Goal: Information Seeking & Learning: Compare options

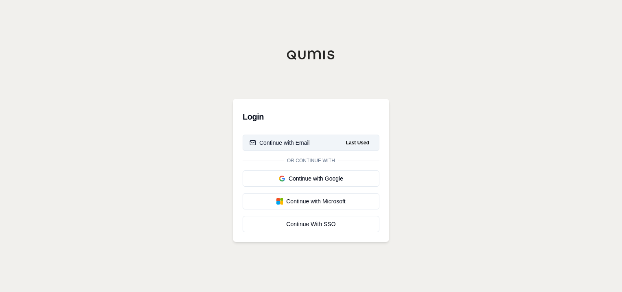
click at [291, 147] on div "Continue with Email" at bounding box center [280, 143] width 60 height 8
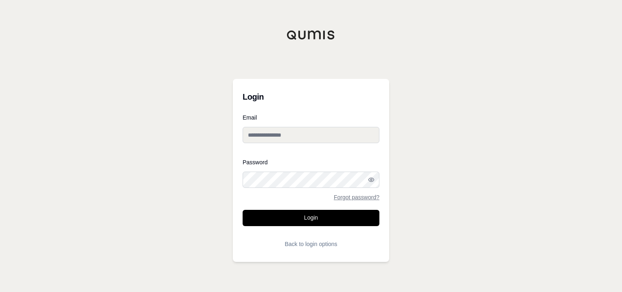
type input "**********"
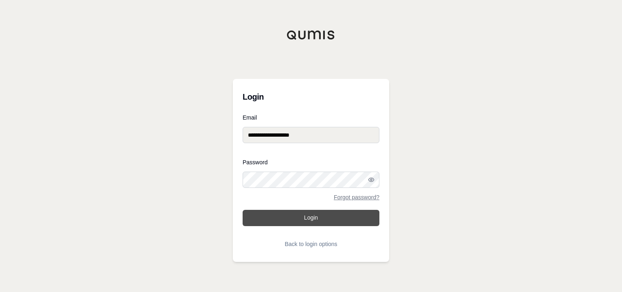
click at [309, 217] on button "Login" at bounding box center [311, 218] width 137 height 16
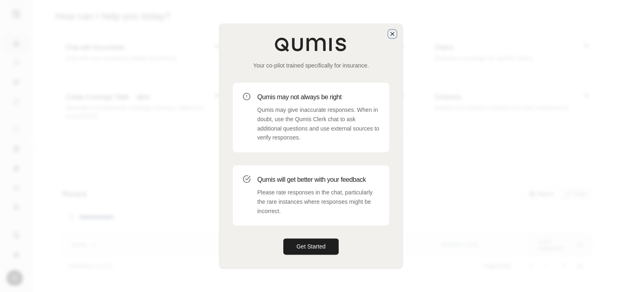
click at [394, 36] on icon "button" at bounding box center [392, 34] width 7 height 7
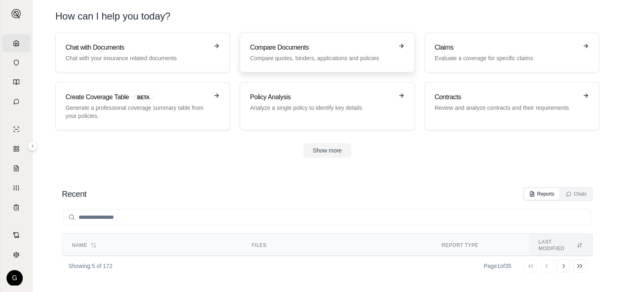
click at [332, 48] on h3 "Compare Documents" at bounding box center [321, 48] width 143 height 10
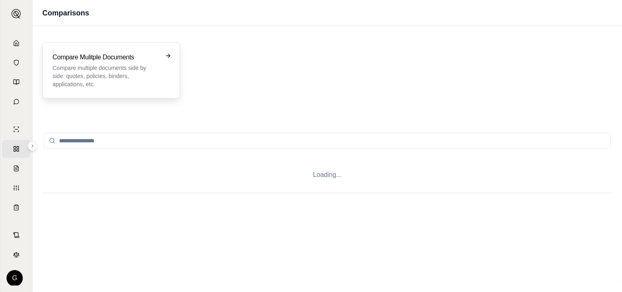
click at [109, 67] on p "Compare multiple documents side by side: quotes, policies, binders, application…" at bounding box center [106, 76] width 106 height 24
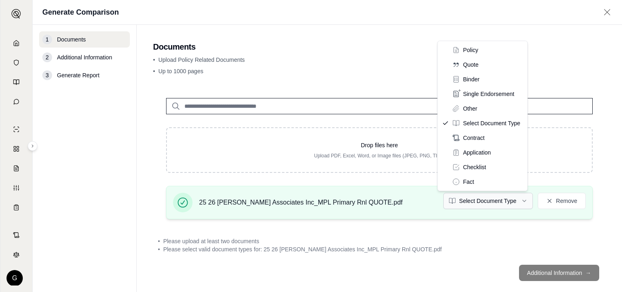
click at [518, 200] on html "Home Vault Prompts Chats Single Policy Comparisons Claims Custom Report Coverag…" at bounding box center [311, 146] width 622 height 292
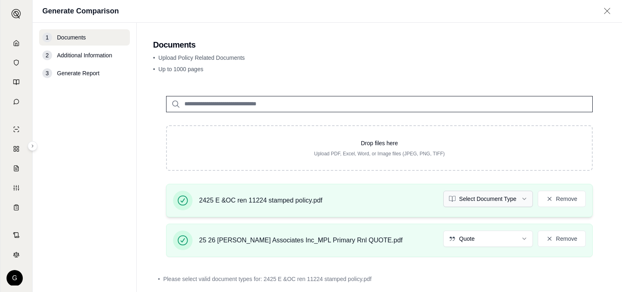
click at [519, 199] on html "Home Vault Prompts Chats Single Policy Comparisons Claims Custom Report Coverag…" at bounding box center [311, 146] width 622 height 292
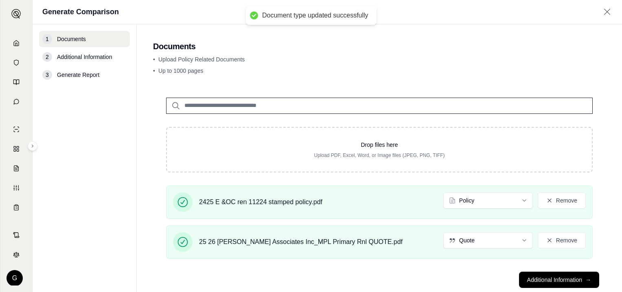
click at [541, 280] on button "Additional Information →" at bounding box center [559, 280] width 80 height 16
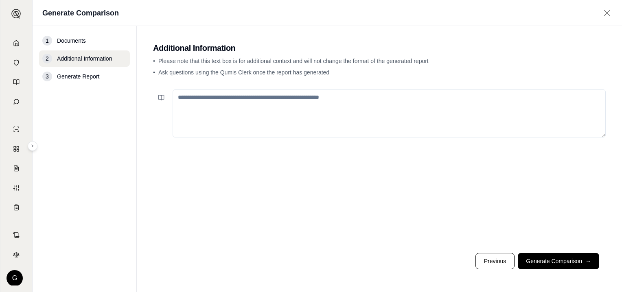
click at [205, 102] on textarea at bounding box center [389, 114] width 433 height 48
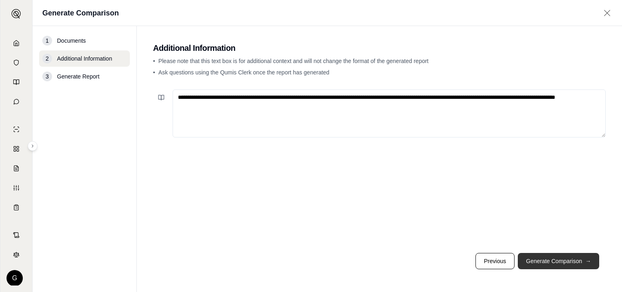
type textarea "**********"
click at [547, 263] on button "Generate Comparison →" at bounding box center [558, 261] width 81 height 16
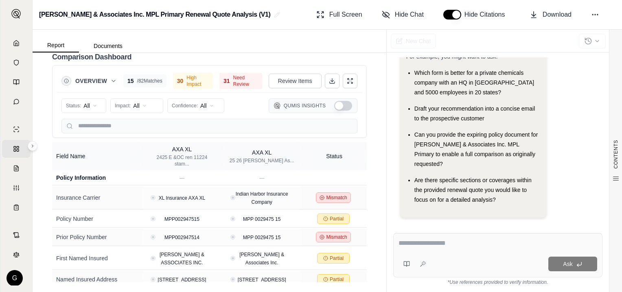
scroll to position [1707, 0]
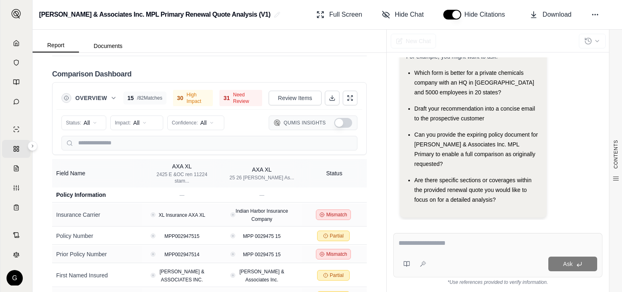
click at [233, 105] on span "Need Review" at bounding box center [245, 98] width 25 height 13
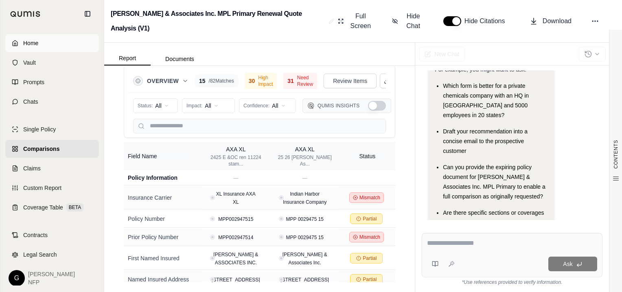
scroll to position [2049, 0]
click at [15, 42] on icon at bounding box center [15, 43] width 7 height 7
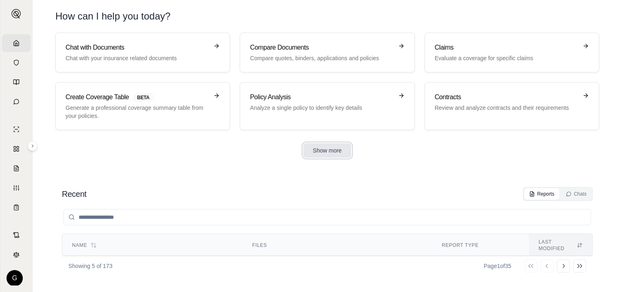
click at [327, 150] on button "Show more" at bounding box center [327, 150] width 48 height 15
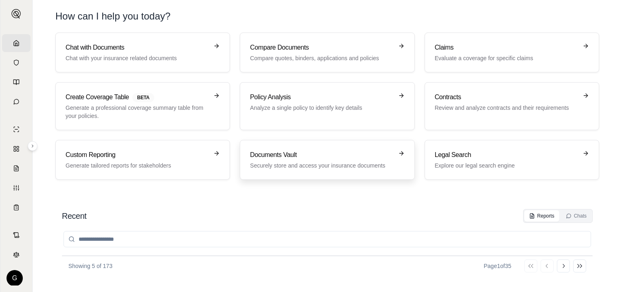
click at [320, 162] on p "Securely store and access your insurance documents" at bounding box center [321, 166] width 143 height 8
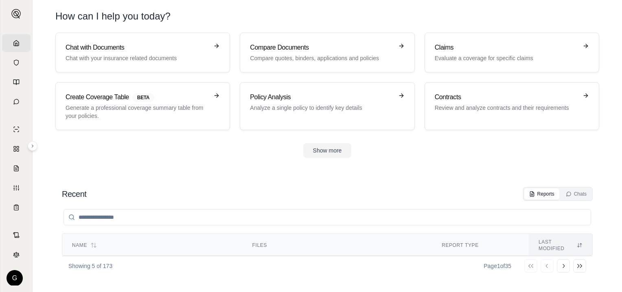
click at [99, 216] on input "search" at bounding box center [327, 217] width 528 height 16
type input "********"
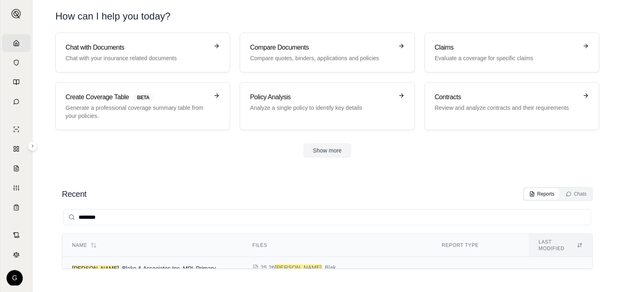
click at [122, 265] on span "[PERSON_NAME] & Associates Inc. MPL Primary Renewal Quote Analysis" at bounding box center [144, 272] width 144 height 15
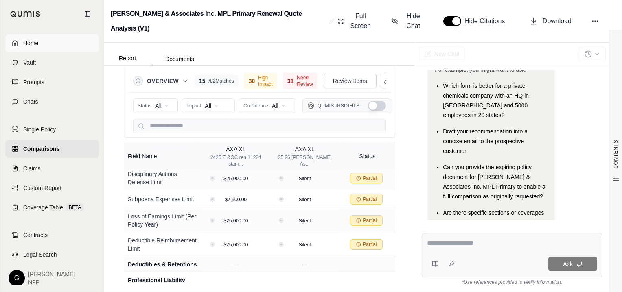
scroll to position [510, 0]
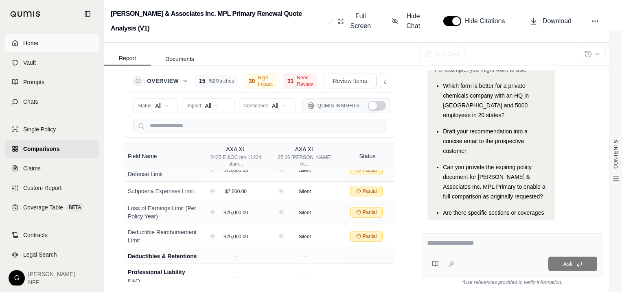
click at [15, 42] on icon at bounding box center [15, 43] width 7 height 7
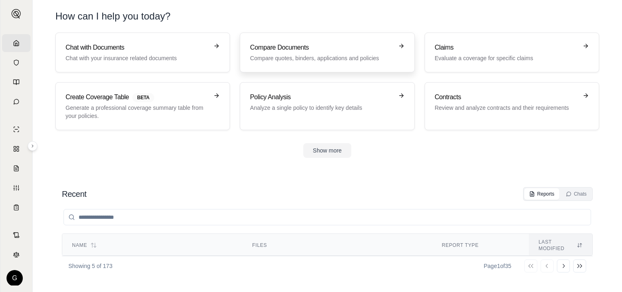
click at [319, 52] on h3 "Compare Documents" at bounding box center [321, 48] width 143 height 10
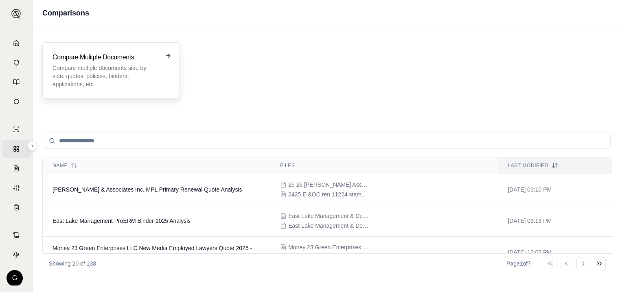
click at [106, 64] on p "Compare multiple documents side by side: quotes, policies, binders, application…" at bounding box center [106, 76] width 106 height 24
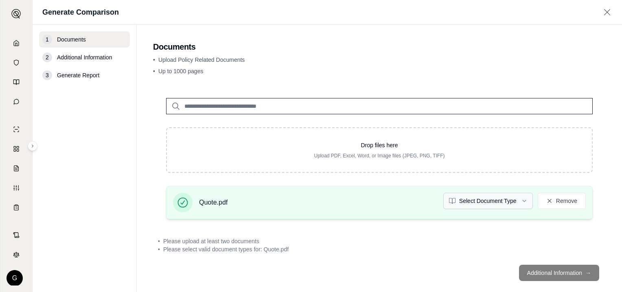
click at [516, 200] on html "Home Vault Prompts Chats Single Policy Comparisons Claims Custom Report Coverag…" at bounding box center [311, 146] width 622 height 292
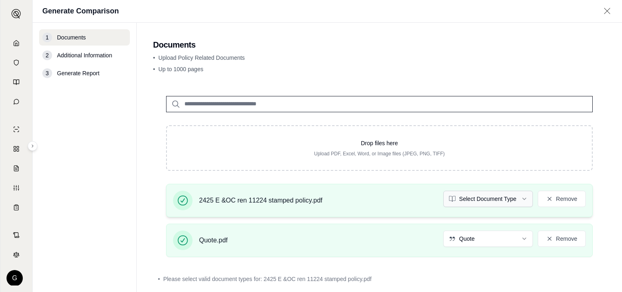
click at [519, 197] on html "Home Vault Prompts Chats Single Policy Comparisons Claims Custom Report Coverag…" at bounding box center [311, 146] width 622 height 292
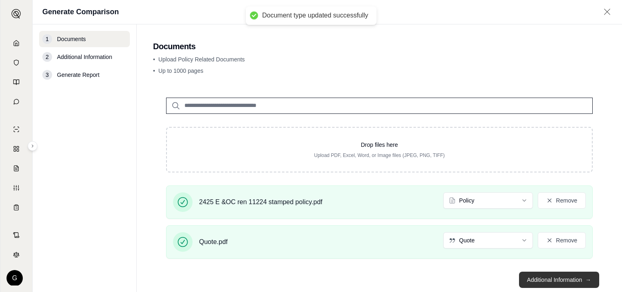
click at [550, 282] on button "Additional Information →" at bounding box center [559, 280] width 80 height 16
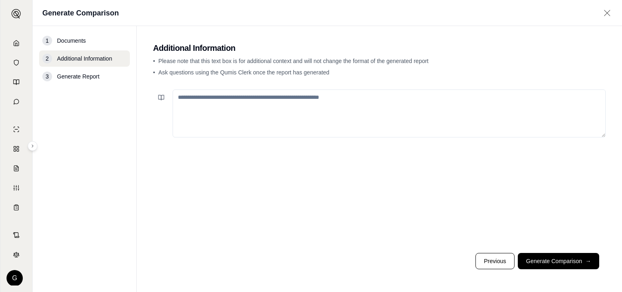
click at [265, 101] on textarea at bounding box center [389, 114] width 433 height 48
type textarea "*"
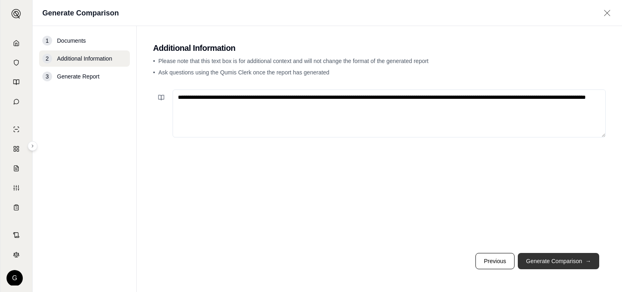
type textarea "**********"
click at [561, 259] on button "Generate Comparison →" at bounding box center [558, 261] width 81 height 16
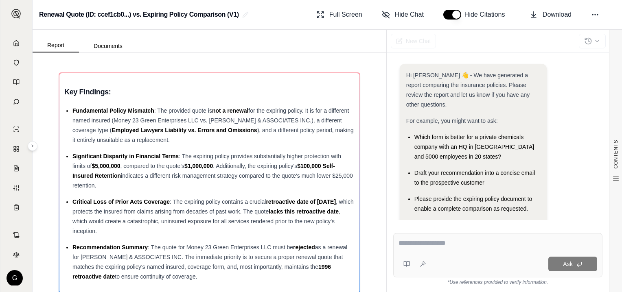
scroll to position [55, 0]
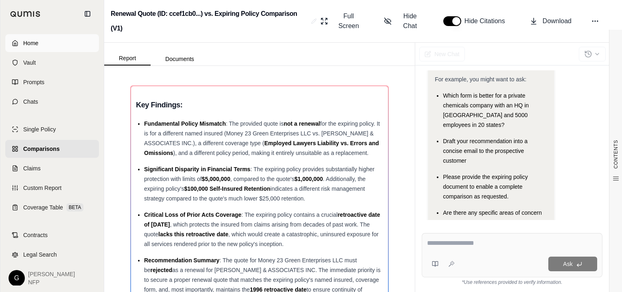
click at [17, 42] on icon at bounding box center [15, 43] width 7 height 7
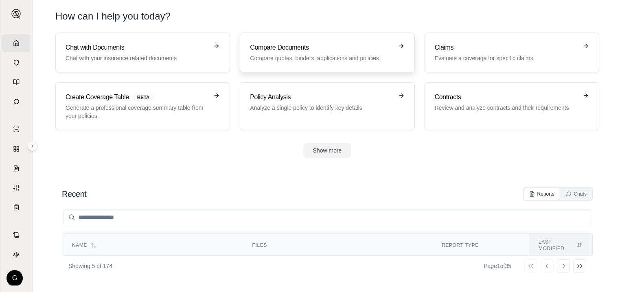
click at [291, 44] on h3 "Compare Documents" at bounding box center [321, 48] width 143 height 10
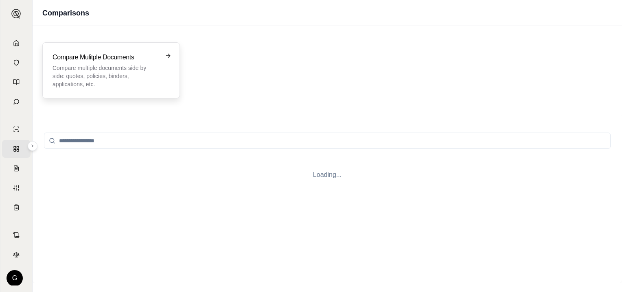
click at [94, 72] on p "Compare multiple documents side by side: quotes, policies, binders, application…" at bounding box center [106, 76] width 106 height 24
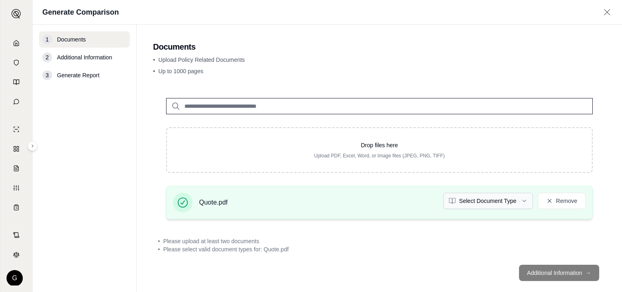
click at [519, 201] on html "Home Vault Prompts Chats Single Policy Comparisons Claims Custom Report Coverag…" at bounding box center [311, 146] width 622 height 292
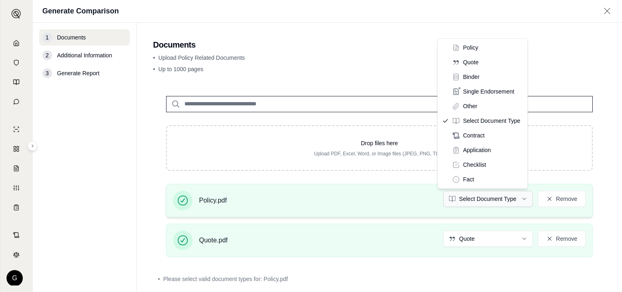
click at [521, 199] on html "Home Vault Prompts Chats Single Policy Comparisons Claims Custom Report Coverag…" at bounding box center [311, 146] width 622 height 292
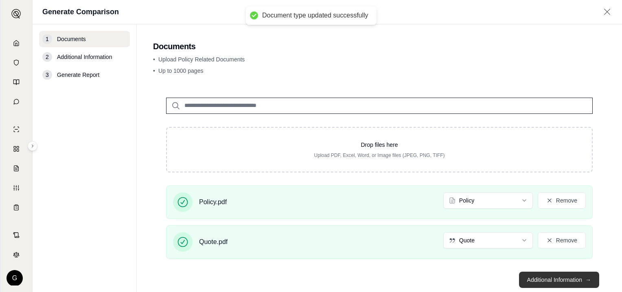
click at [545, 279] on button "Additional Information →" at bounding box center [559, 280] width 80 height 16
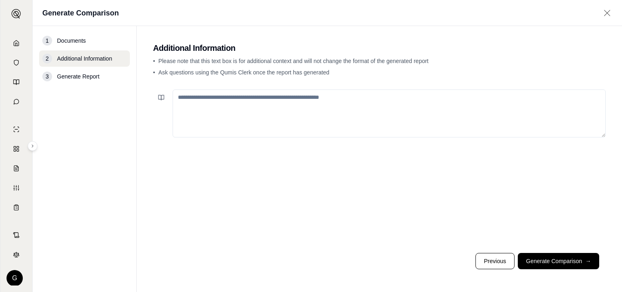
click at [237, 104] on textarea at bounding box center [389, 114] width 433 height 48
type textarea "*"
click at [159, 96] on icon at bounding box center [161, 97] width 7 height 7
click at [333, 101] on textarea at bounding box center [389, 114] width 433 height 48
click at [328, 96] on textarea at bounding box center [389, 114] width 433 height 48
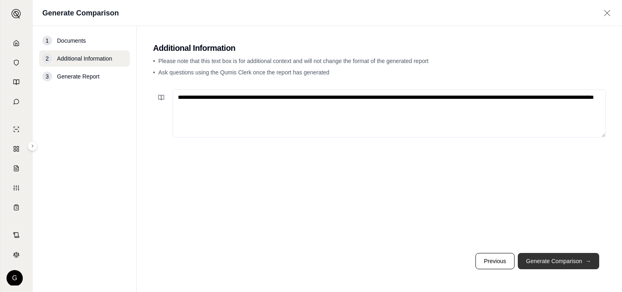
type textarea "**********"
click at [558, 261] on button "Generate Comparison →" at bounding box center [558, 261] width 81 height 16
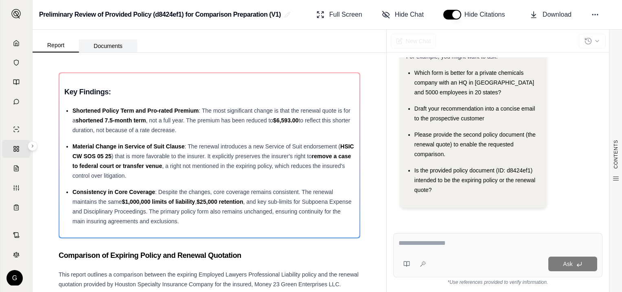
click at [105, 45] on button "Documents" at bounding box center [108, 45] width 58 height 13
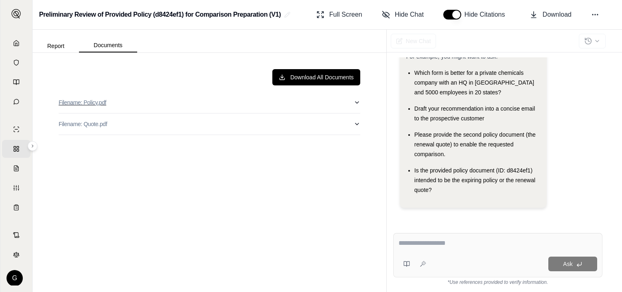
click at [91, 101] on p "Filename: Policy.pdf" at bounding box center [83, 103] width 48 height 8
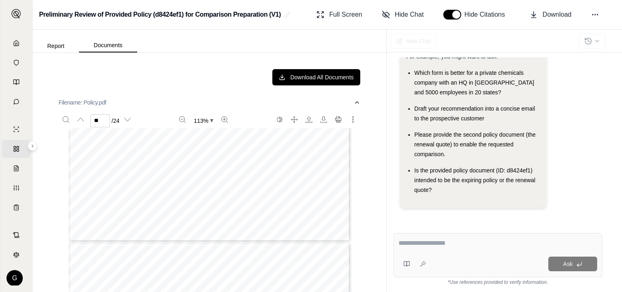
type input "**"
click at [108, 49] on button "Documents" at bounding box center [108, 46] width 58 height 14
click at [55, 48] on button "Report" at bounding box center [56, 45] width 46 height 13
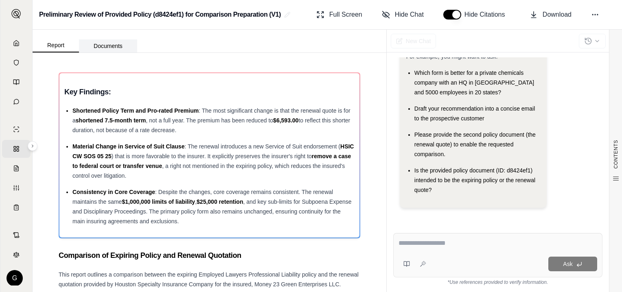
click at [99, 47] on button "Documents" at bounding box center [108, 45] width 58 height 13
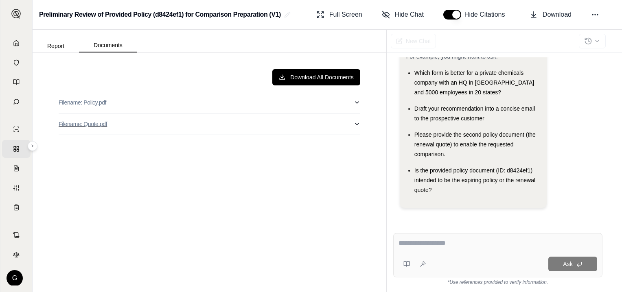
click at [90, 125] on p "Filename: Quote.pdf" at bounding box center [83, 124] width 48 height 8
type input "**"
click at [56, 46] on button "Report" at bounding box center [56, 45] width 46 height 13
